Goal: Task Accomplishment & Management: Complete application form

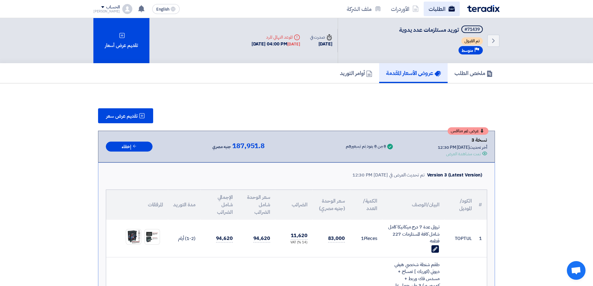
click at [451, 11] on icon at bounding box center [452, 9] width 6 height 6
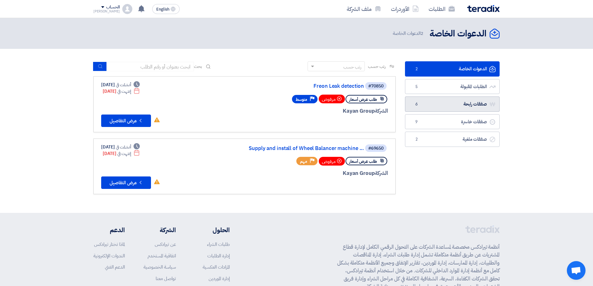
click at [462, 102] on link "صفقات رابحة صفقات رابحة 6" at bounding box center [452, 104] width 95 height 15
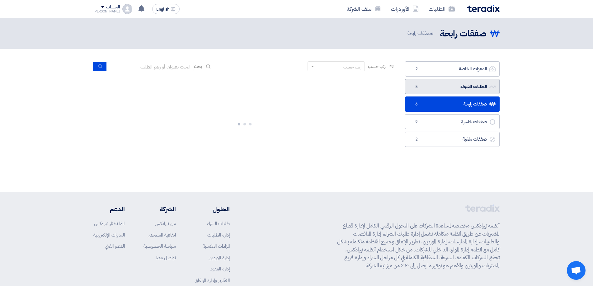
click at [485, 89] on link "الطلبات المقبولة الطلبات المقبولة 5" at bounding box center [452, 86] width 95 height 15
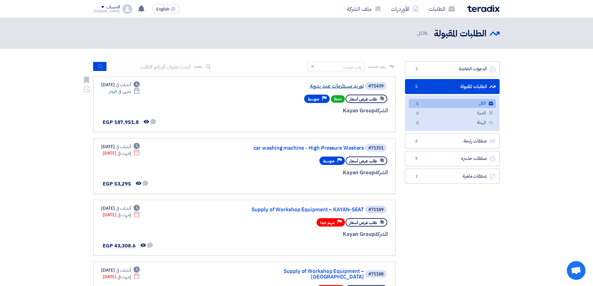
click at [337, 84] on link "توريد مستلزمات عدد يدوية" at bounding box center [302, 86] width 125 height 6
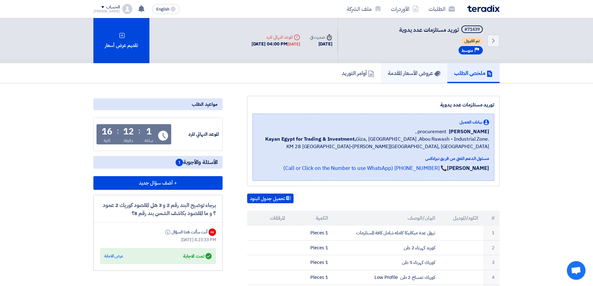
click at [425, 72] on h5 "عروض الأسعار المقدمة" at bounding box center [414, 72] width 53 height 7
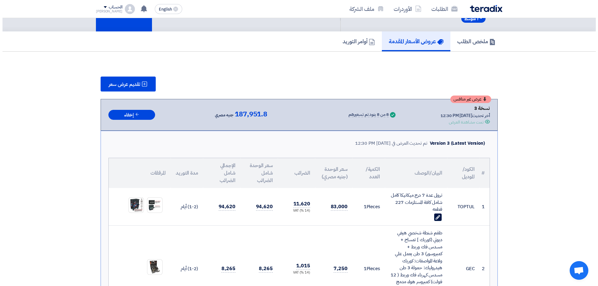
scroll to position [31, 0]
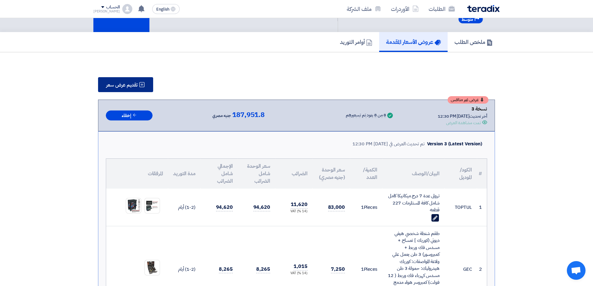
click at [124, 83] on span "تقديم عرض سعر" at bounding box center [121, 85] width 31 height 5
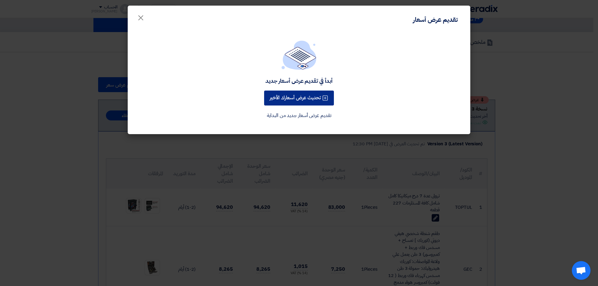
click at [304, 97] on button "تحديث عرض أسعارك الأخير" at bounding box center [299, 98] width 70 height 15
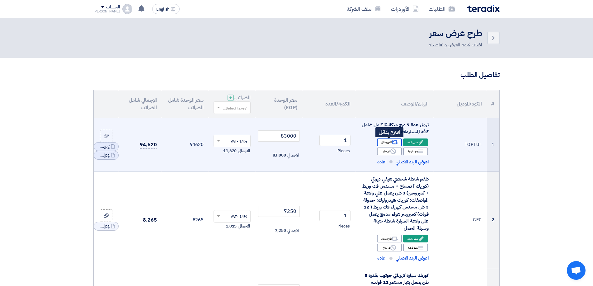
click at [393, 142] on use at bounding box center [395, 142] width 7 height 4
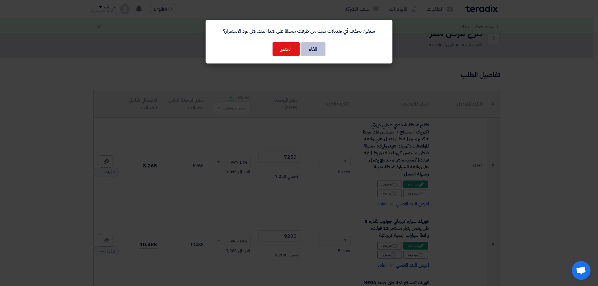
click at [319, 51] on button "الغاء" at bounding box center [313, 49] width 25 height 14
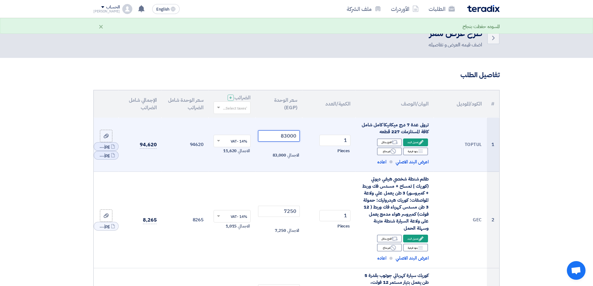
drag, startPoint x: 284, startPoint y: 134, endPoint x: 287, endPoint y: 134, distance: 3.4
click at [287, 134] on input "83000" at bounding box center [279, 136] width 42 height 11
click at [286, 136] on input "82000" at bounding box center [279, 136] width 42 height 11
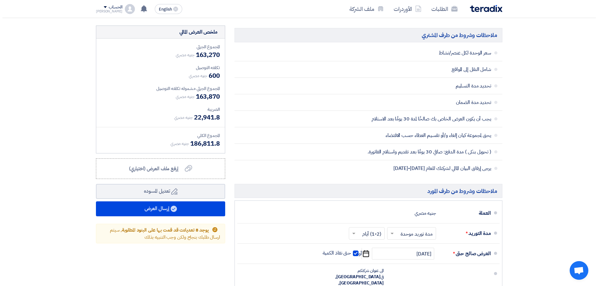
scroll to position [592, 0]
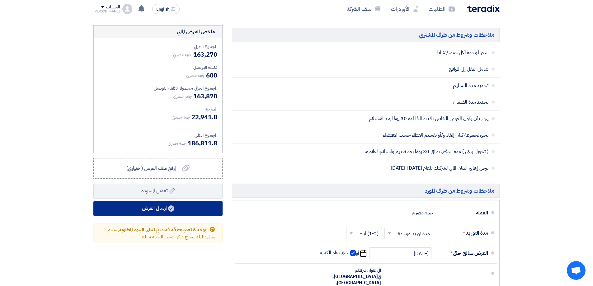
type input "82000"
click at [194, 209] on button "إرسال العرض" at bounding box center [157, 208] width 129 height 15
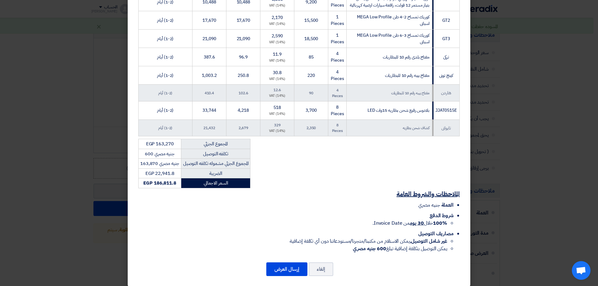
scroll to position [207, 0]
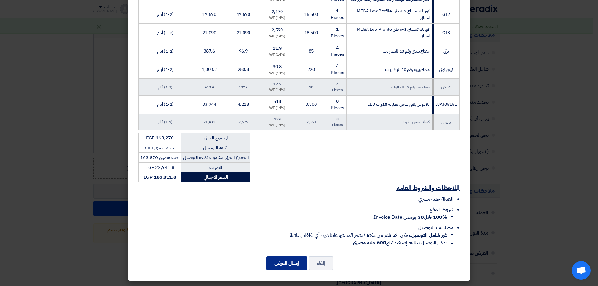
click at [285, 259] on button "إرسال العرض" at bounding box center [286, 264] width 41 height 14
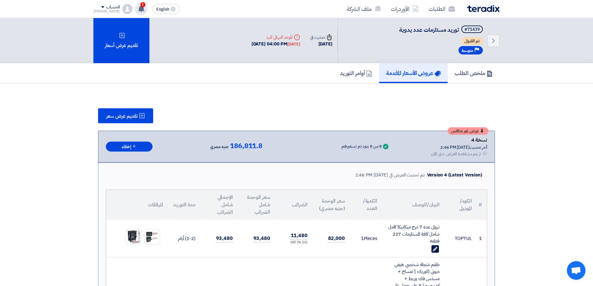
click at [140, 6] on span "1" at bounding box center [142, 4] width 5 height 5
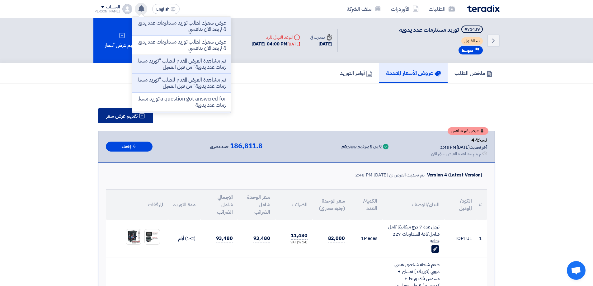
click at [126, 119] on span "تقديم عرض سعر" at bounding box center [121, 116] width 31 height 5
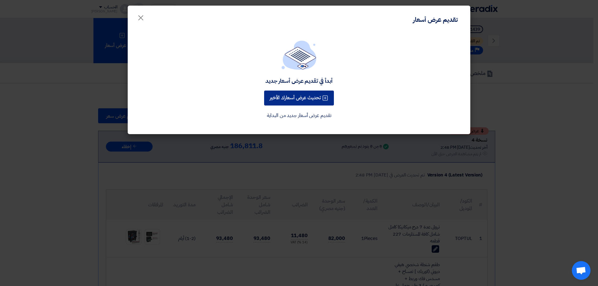
click at [294, 103] on button "تحديث عرض أسعارك الأخير" at bounding box center [299, 98] width 70 height 15
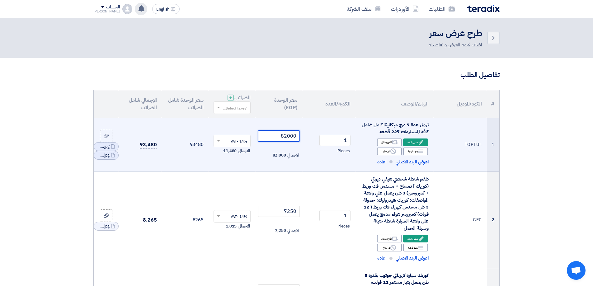
click at [283, 136] on input "82000" at bounding box center [279, 136] width 42 height 11
click at [283, 135] on input "82000" at bounding box center [279, 136] width 42 height 11
click at [286, 137] on input "82000" at bounding box center [279, 136] width 42 height 11
click at [287, 137] on input "82000" at bounding box center [279, 136] width 42 height 11
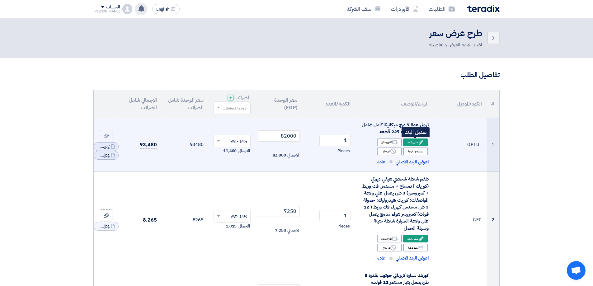
click at [423, 140] on icon "Edit" at bounding box center [422, 143] width 6 height 6
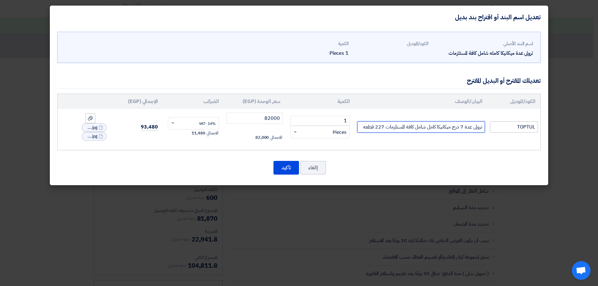
drag, startPoint x: 363, startPoint y: 128, endPoint x: 494, endPoint y: 128, distance: 130.5
click at [542, 131] on div "اسم البند الأصلي ترولى عدة ميكانيكا كامله شامل كافة المستلزمات الكود/الموديل ال…" at bounding box center [299, 107] width 498 height 157
click at [319, 168] on button "إالغاء" at bounding box center [313, 168] width 26 height 14
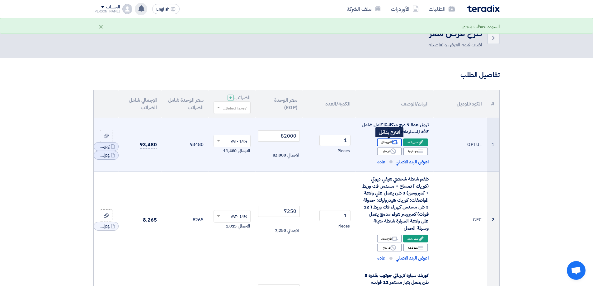
click at [391, 144] on div "Alternative اقترح بدائل" at bounding box center [389, 143] width 25 height 8
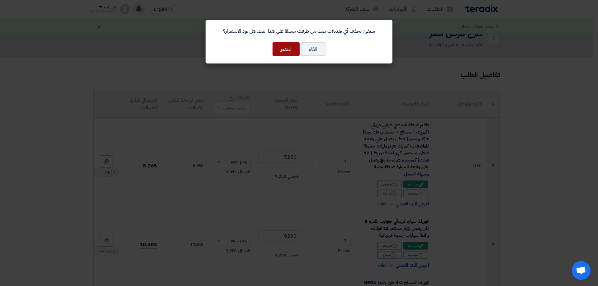
click at [288, 51] on button "استمر" at bounding box center [286, 49] width 27 height 14
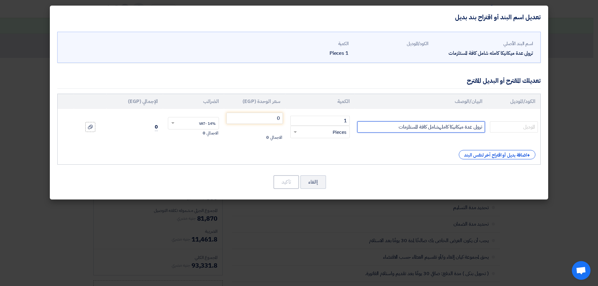
drag, startPoint x: 395, startPoint y: 126, endPoint x: 550, endPoint y: 123, distance: 155.2
click at [566, 125] on modal-container "تعديل اسم البند أو اقتراح بند بديل اسم البند الأصلي ترولى عدة ميكانيكا كامله شا…" at bounding box center [299, 143] width 598 height 286
paste input "7 درج ميكانيكا كامل شامل كافة المستلزمات 227 قطعه"
drag, startPoint x: 378, startPoint y: 127, endPoint x: 383, endPoint y: 127, distance: 4.4
click at [383, 127] on input "ترولى عدة 7 درج ميكانيكا كامل شامل كافة المستلزمات 227 قطعه" at bounding box center [421, 126] width 128 height 11
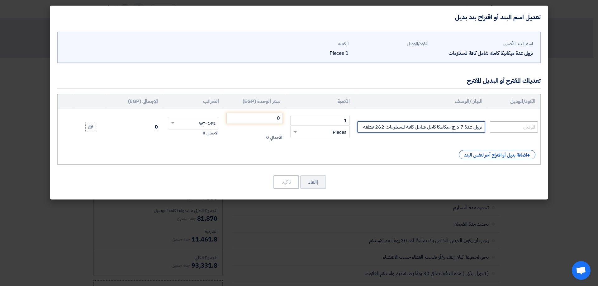
type input "ترولى عدة 7 درج ميكانيكا كامل شامل كافة المستلزمات 262 قطعه"
click at [523, 127] on input "text" at bounding box center [514, 126] width 48 height 11
type input "s"
type input "SPERO"
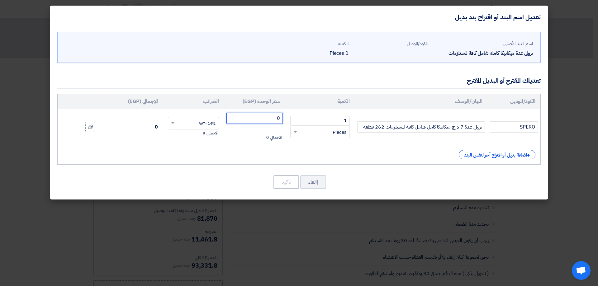
click at [245, 119] on input "0" at bounding box center [254, 118] width 56 height 11
click at [258, 119] on input "0" at bounding box center [254, 118] width 56 height 11
click at [362, 129] on input "ترولى عدة 7 درج ميكانيكا كامل شامل كافة المستلزمات 262 قطعه" at bounding box center [421, 126] width 128 height 11
type input "ترولى عدة 7 درج ميكانيكا كامل شامل كافة المستلزمات 262 قطعه"
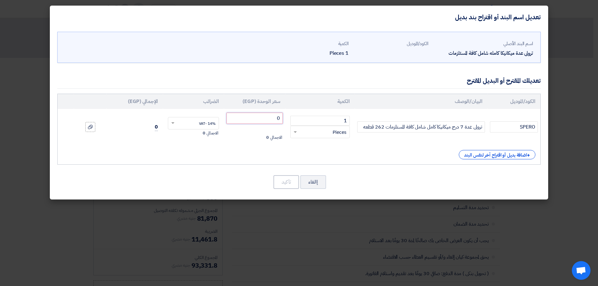
click at [249, 117] on input "0" at bounding box center [254, 118] width 56 height 11
drag, startPoint x: 249, startPoint y: 117, endPoint x: 293, endPoint y: 118, distance: 43.6
click at [292, 119] on tr "[PERSON_NAME] ترولى عدة 7 درج ميكانيكا كامل شامل كافة المستلزمات 262 قطعه 1 ×" at bounding box center [299, 127] width 483 height 36
type input "70000"
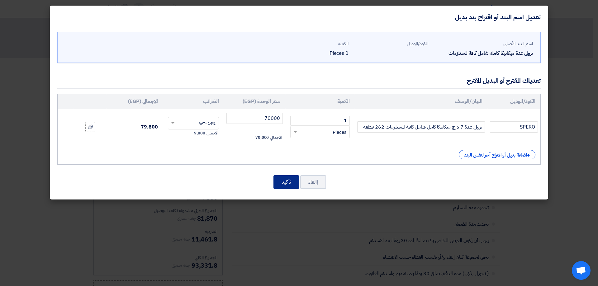
click at [283, 183] on button "تأكيد" at bounding box center [286, 182] width 26 height 14
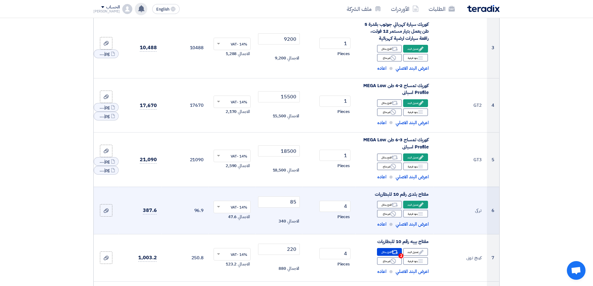
scroll to position [249, 0]
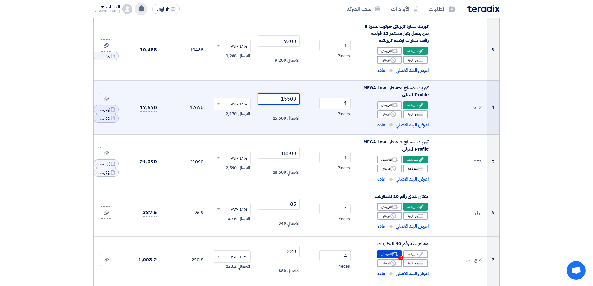
click at [290, 97] on input "15500" at bounding box center [279, 98] width 42 height 11
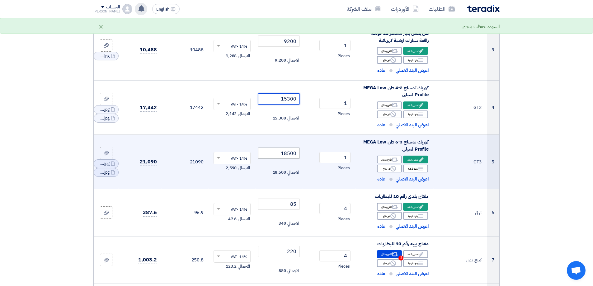
type input "15300"
drag, startPoint x: 288, startPoint y: 154, endPoint x: 291, endPoint y: 154, distance: 3.4
click at [291, 154] on input "18500" at bounding box center [279, 153] width 42 height 11
click at [293, 154] on input "18200" at bounding box center [279, 153] width 42 height 11
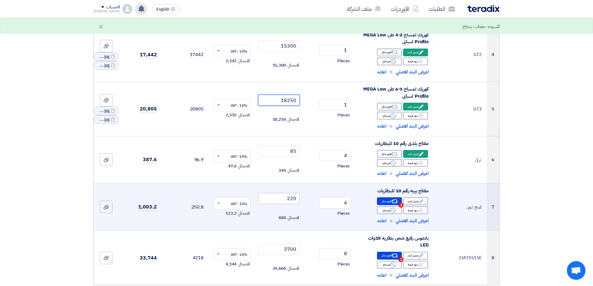
scroll to position [311, 0]
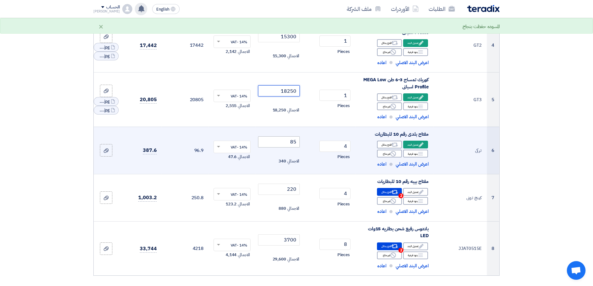
type input "18250"
click at [293, 138] on input "85" at bounding box center [279, 141] width 42 height 11
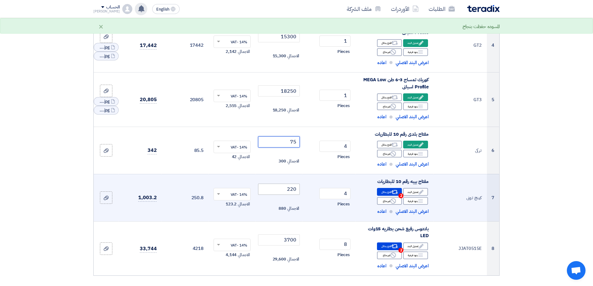
type input "75"
click at [285, 190] on input "220" at bounding box center [279, 189] width 42 height 11
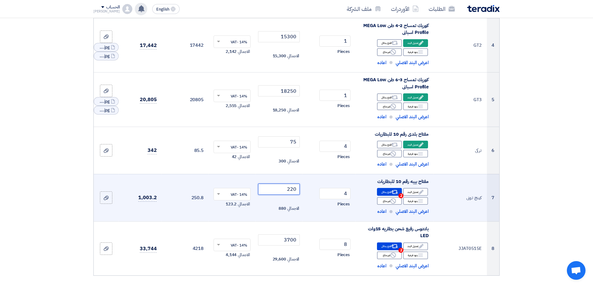
click at [285, 190] on input "220" at bounding box center [279, 189] width 42 height 11
click at [292, 190] on input "220" at bounding box center [279, 189] width 42 height 11
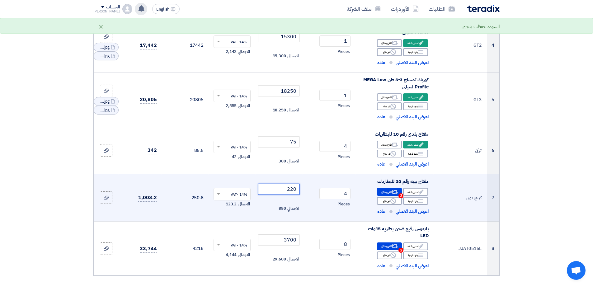
click at [292, 190] on input "220" at bounding box center [279, 189] width 42 height 11
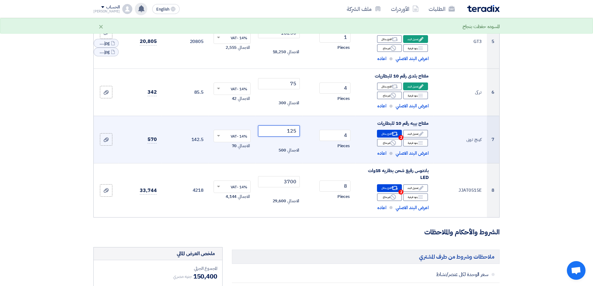
scroll to position [374, 0]
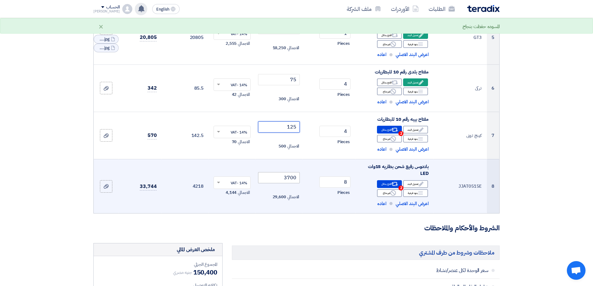
type input "125"
click at [289, 177] on input "3700" at bounding box center [279, 177] width 42 height 11
click at [288, 179] on input "3700" at bounding box center [279, 177] width 42 height 11
click at [289, 178] on input "3700" at bounding box center [279, 177] width 42 height 11
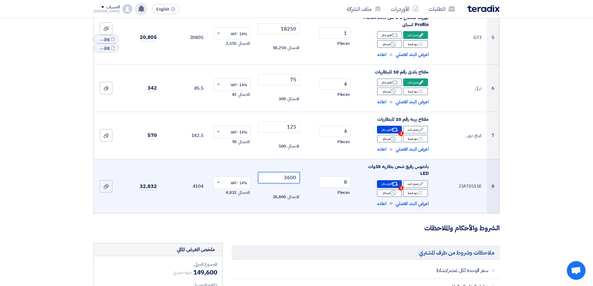
click at [292, 176] on input "3600" at bounding box center [279, 177] width 42 height 11
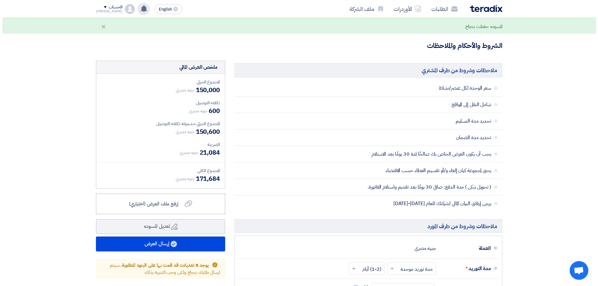
scroll to position [561, 0]
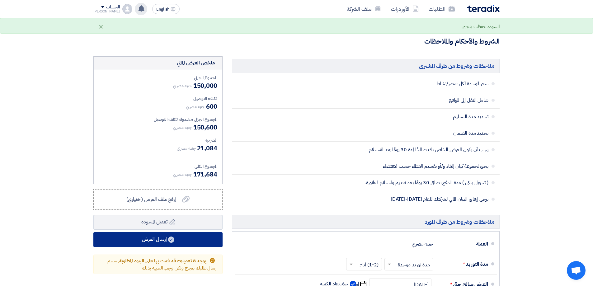
type input "3650"
click at [175, 235] on button "إرسال العرض" at bounding box center [157, 239] width 129 height 15
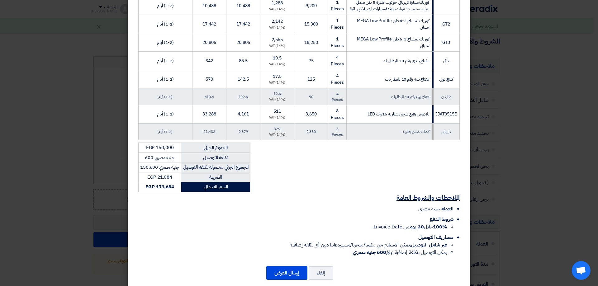
scroll to position [207, 0]
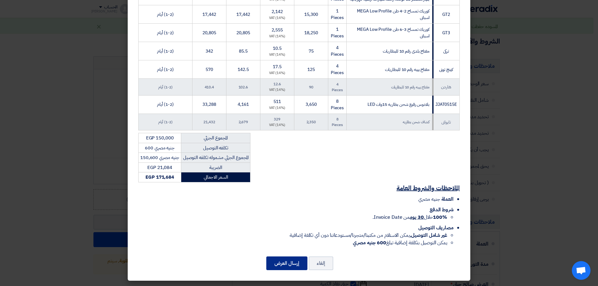
click at [289, 263] on button "إرسال العرض" at bounding box center [286, 264] width 41 height 14
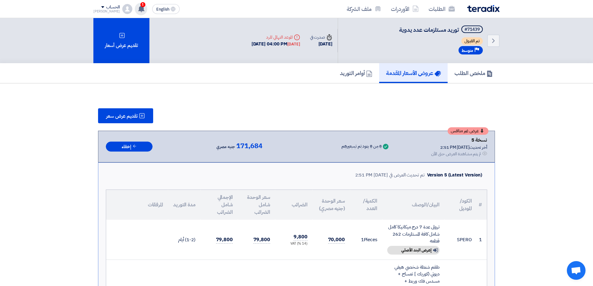
click at [138, 10] on use at bounding box center [141, 8] width 6 height 7
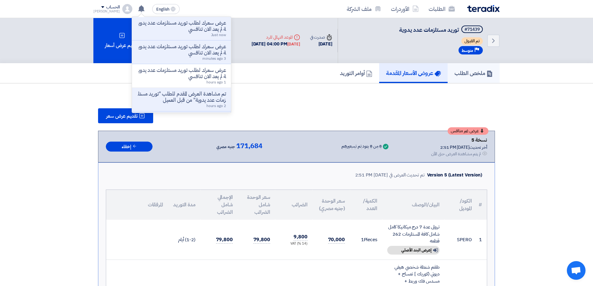
click at [461, 67] on link "ملخص الطلب" at bounding box center [474, 73] width 52 height 20
